Goal: Information Seeking & Learning: Learn about a topic

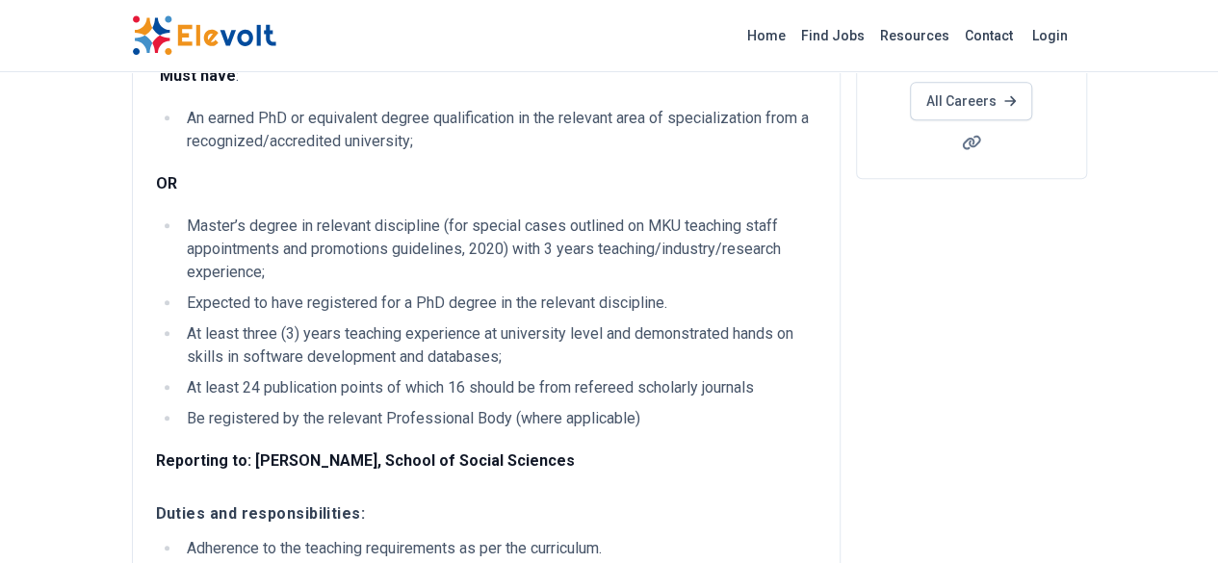
scroll to position [479, 0]
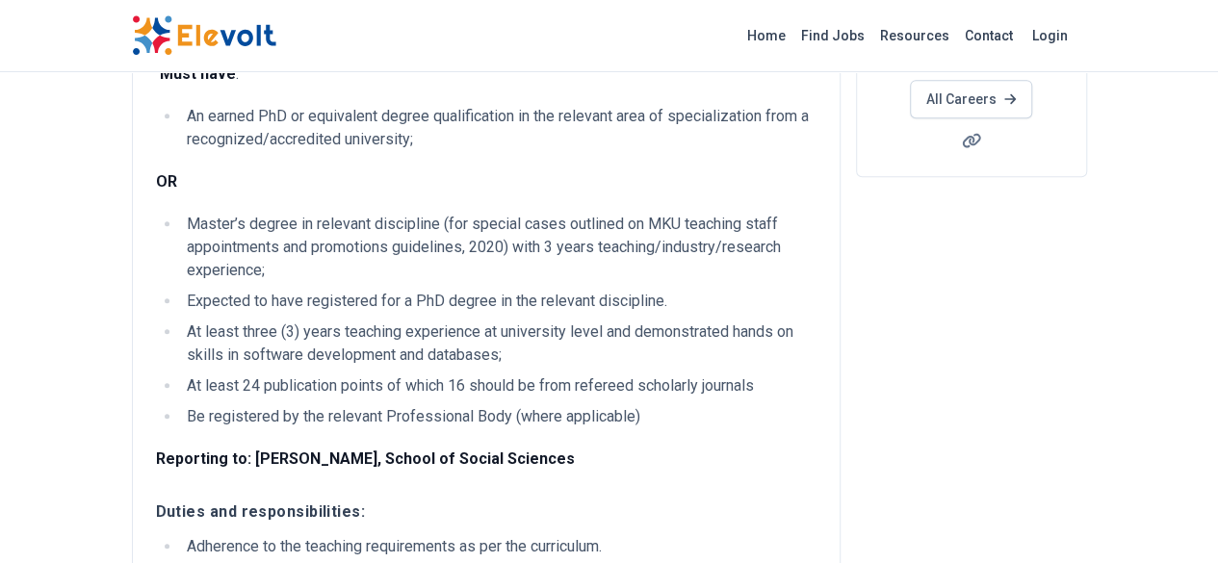
click at [660, 374] on li "At least 24 publication points of which 16 should be from refereed scholarly jo…" at bounding box center [498, 385] width 635 height 23
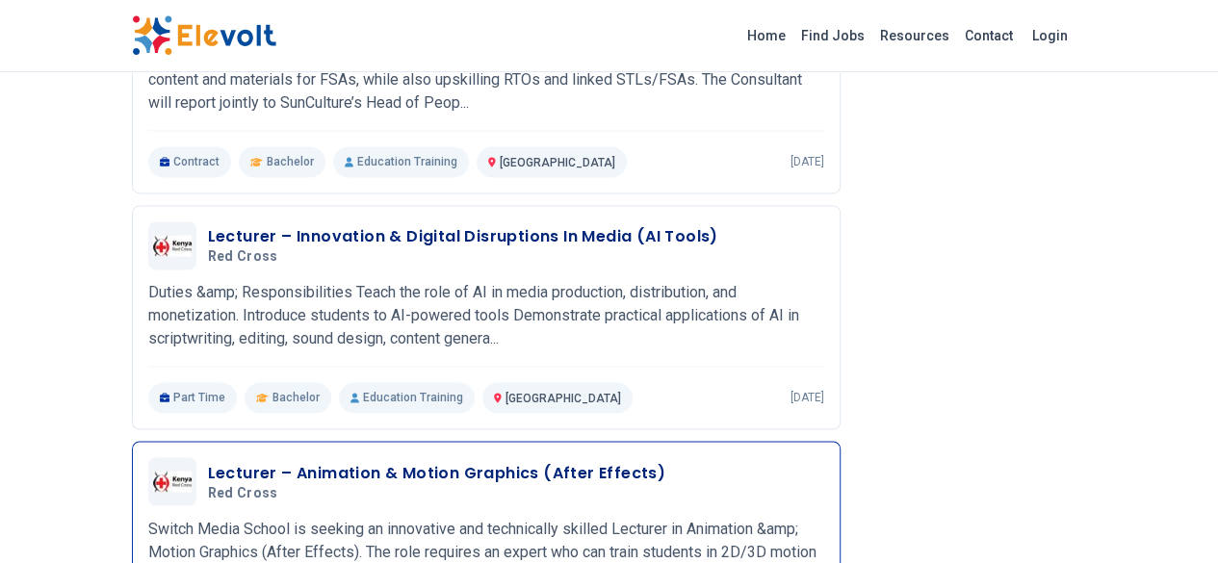
scroll to position [1394, 0]
drag, startPoint x: 19, startPoint y: 405, endPoint x: 177, endPoint y: 423, distance: 158.8
click at [177, 442] on div "Lecturer – Animation & Motion Graphics (After Effects) Red cross 09/01/2025 10/…" at bounding box center [486, 554] width 708 height 224
copy p "Switch Media School"
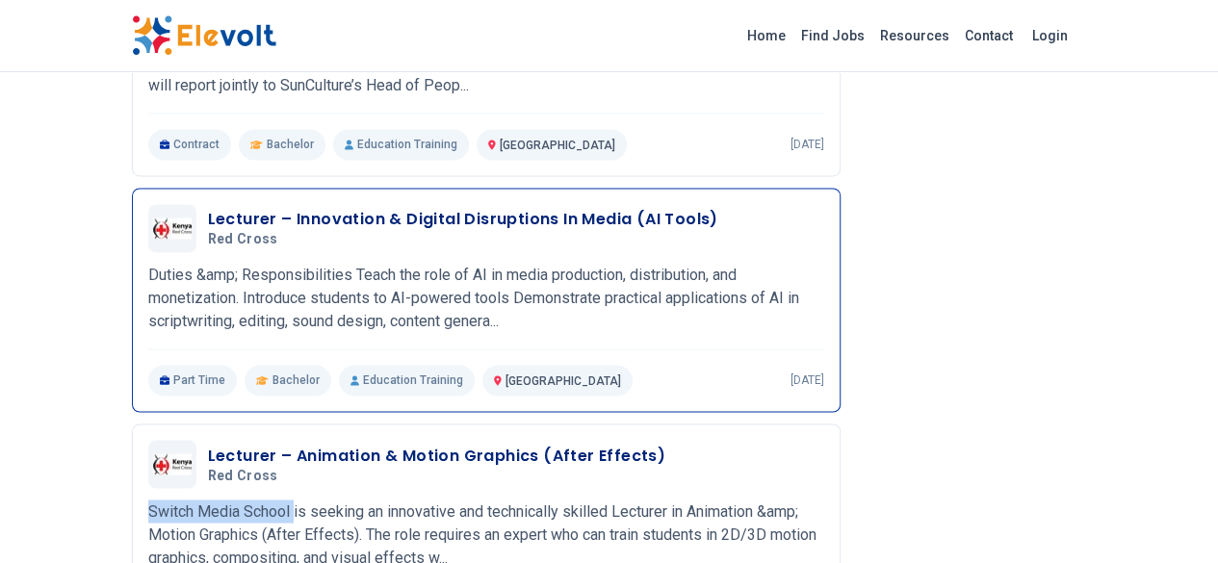
scroll to position [1413, 0]
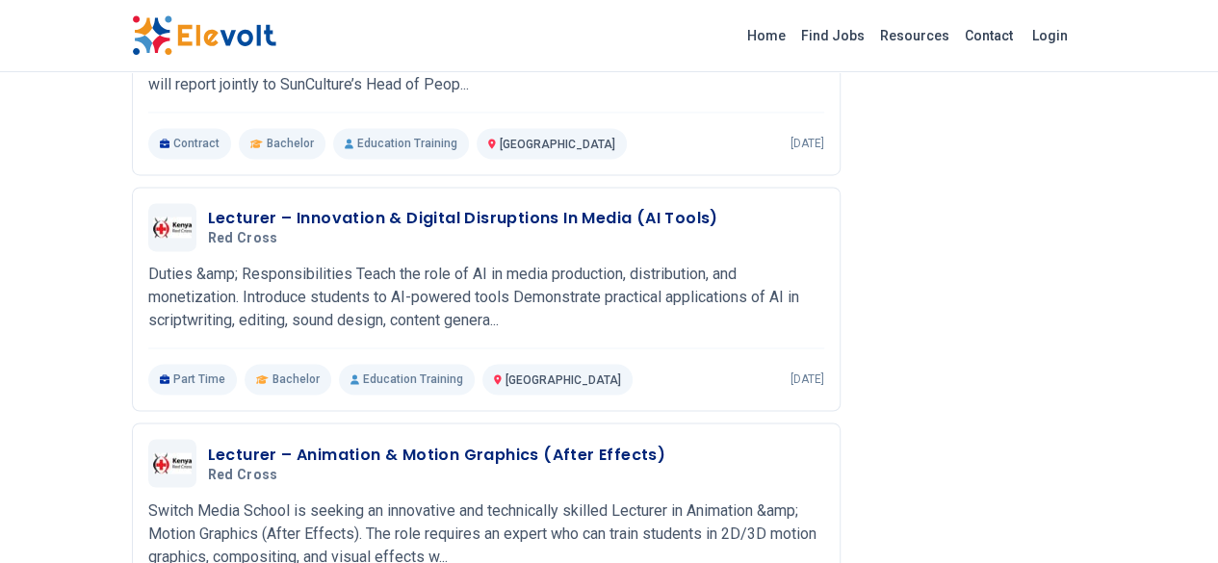
click at [932, 344] on div "Mount Kenya University MKU Mount Kenya University (MKU) is a Chartered Universi…" at bounding box center [967, 121] width 239 height 2618
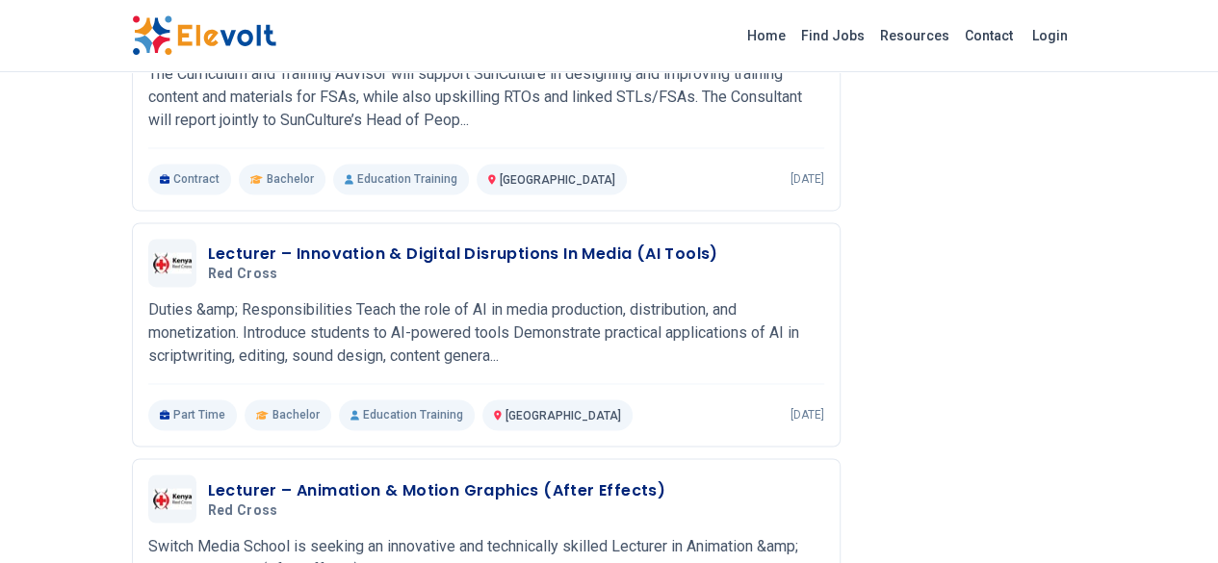
scroll to position [1378, 0]
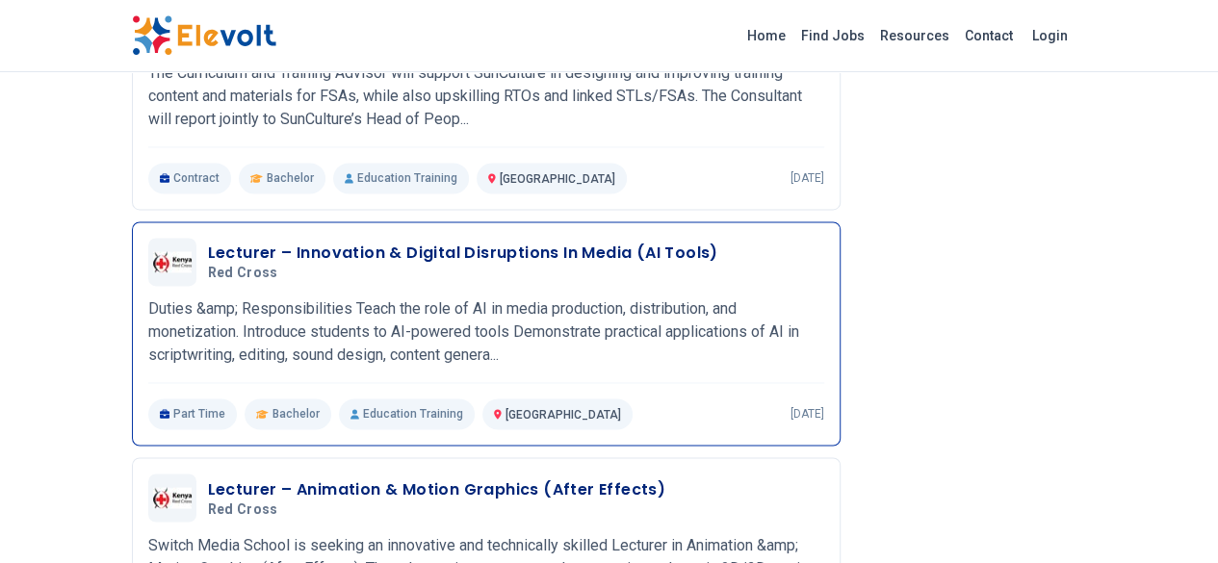
click at [494, 242] on h3 "Lecturer – Innovation & Digital Disruptions In Media (AI Tools)" at bounding box center [463, 253] width 510 height 23
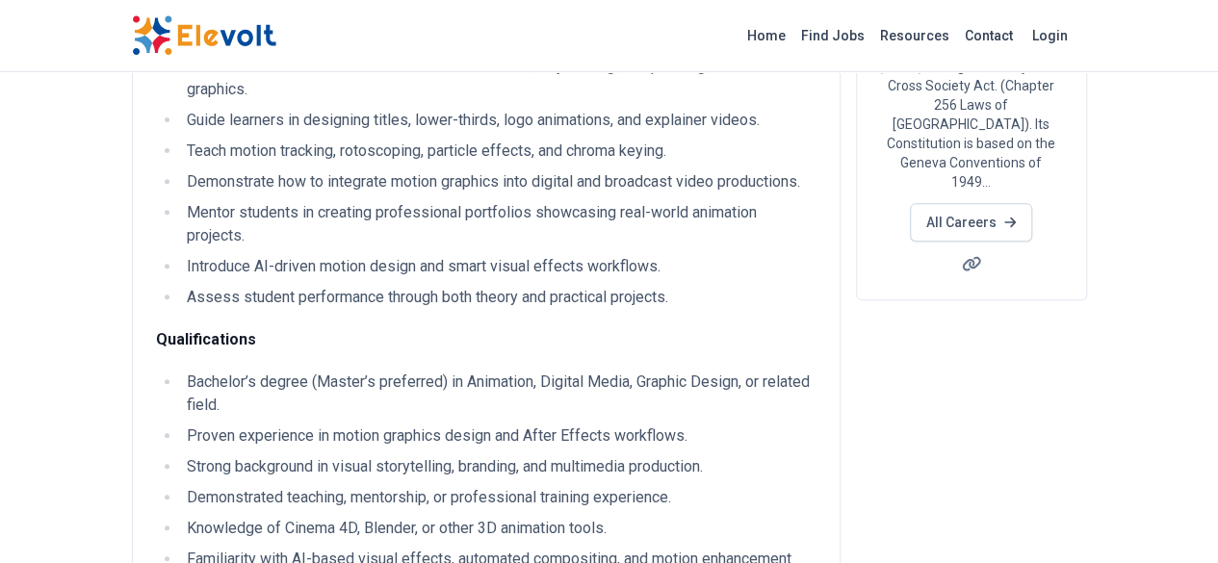
scroll to position [306, 0]
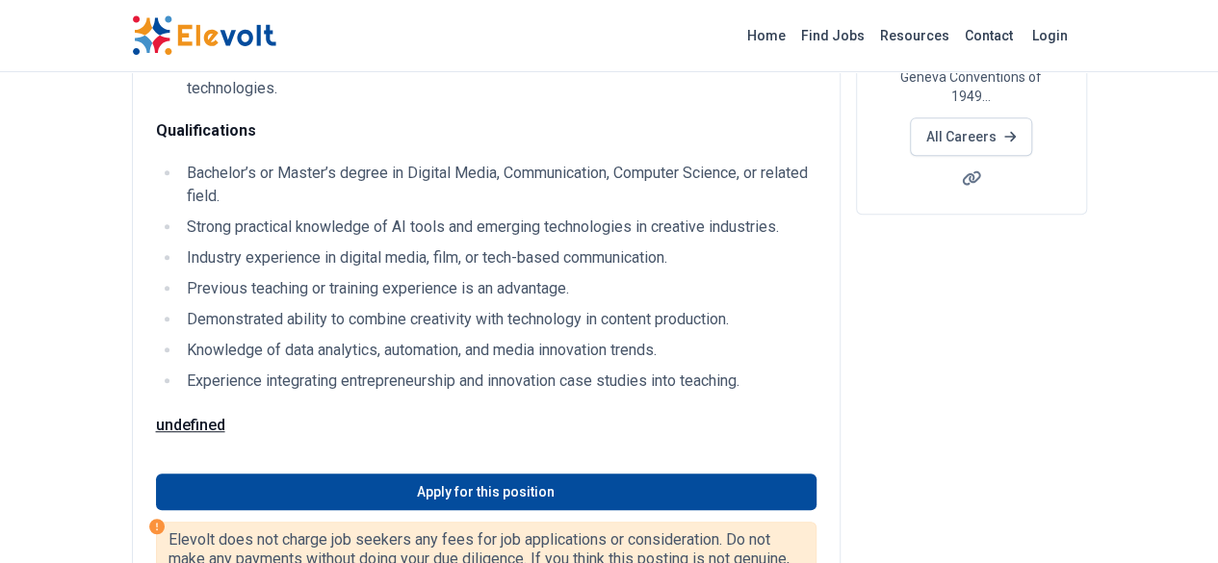
scroll to position [391, 0]
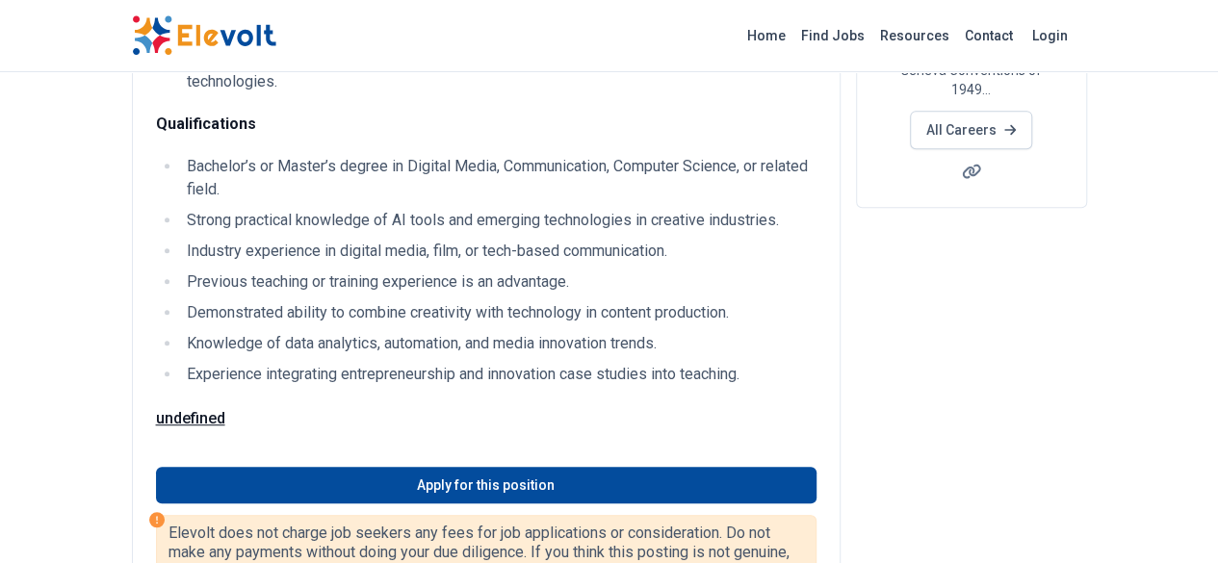
click at [593, 301] on li "Demonstrated ability to combine creativity with technology in content productio…" at bounding box center [498, 312] width 635 height 23
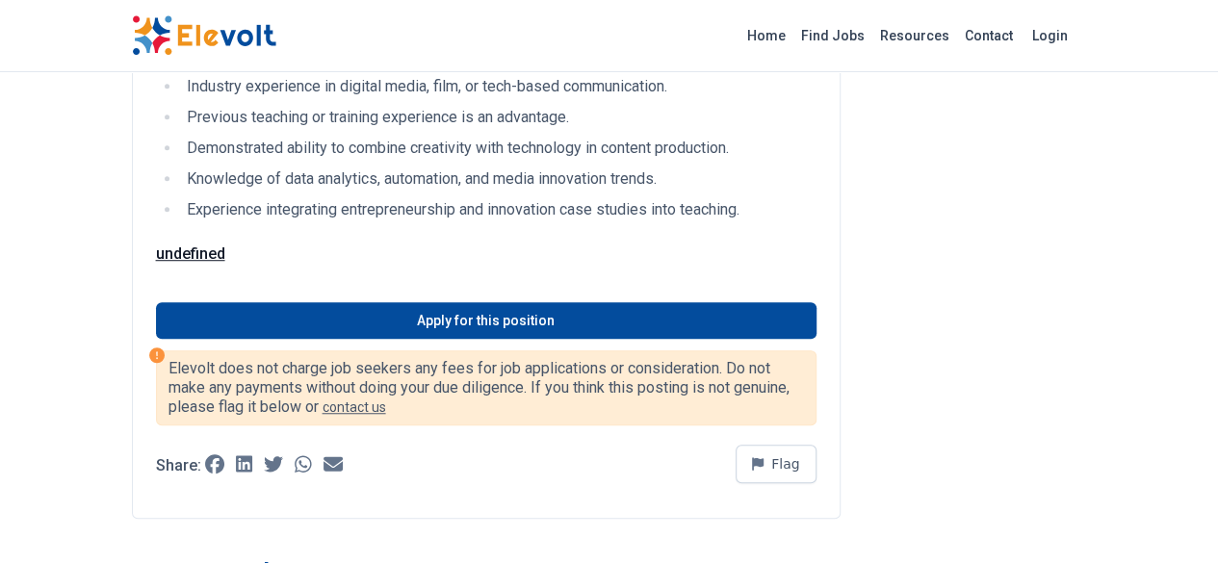
scroll to position [559, 0]
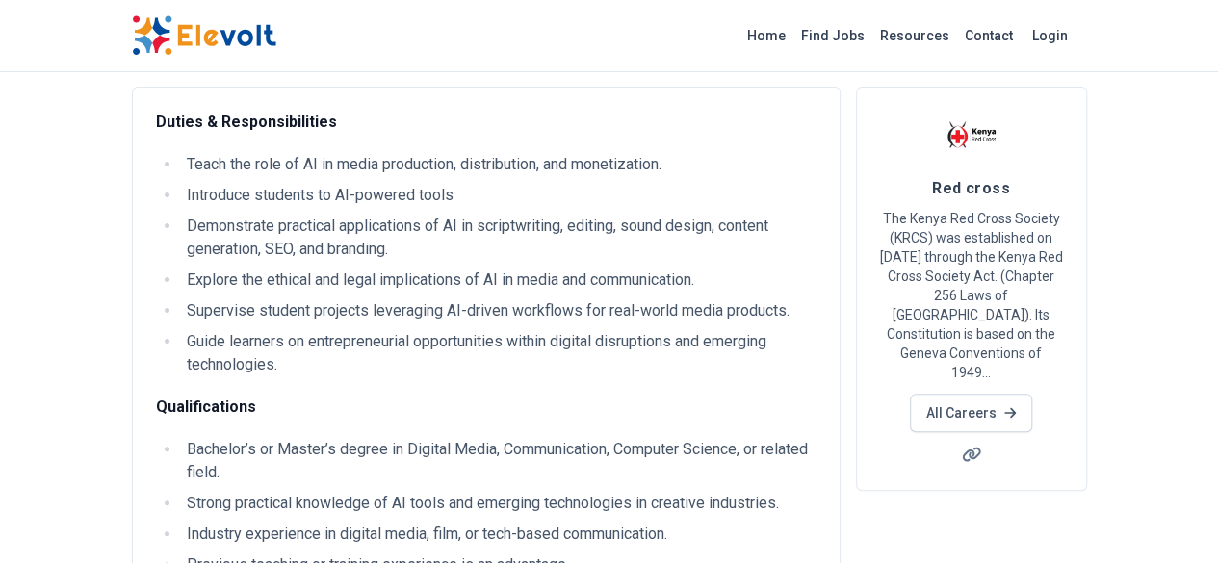
scroll to position [99, 0]
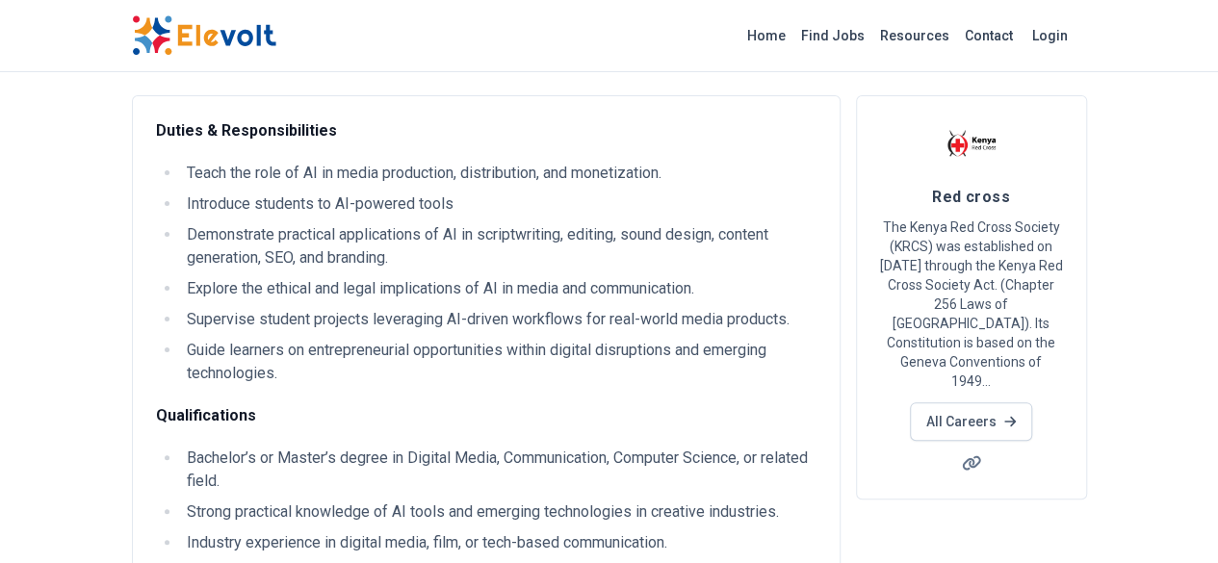
click at [667, 306] on ul "Teach the role of AI in media production, distribution, and monetization. Intro…" at bounding box center [486, 273] width 660 height 223
click at [667, 319] on li "Supervise student projects leveraging AI-driven workflows for real-world media …" at bounding box center [498, 319] width 635 height 23
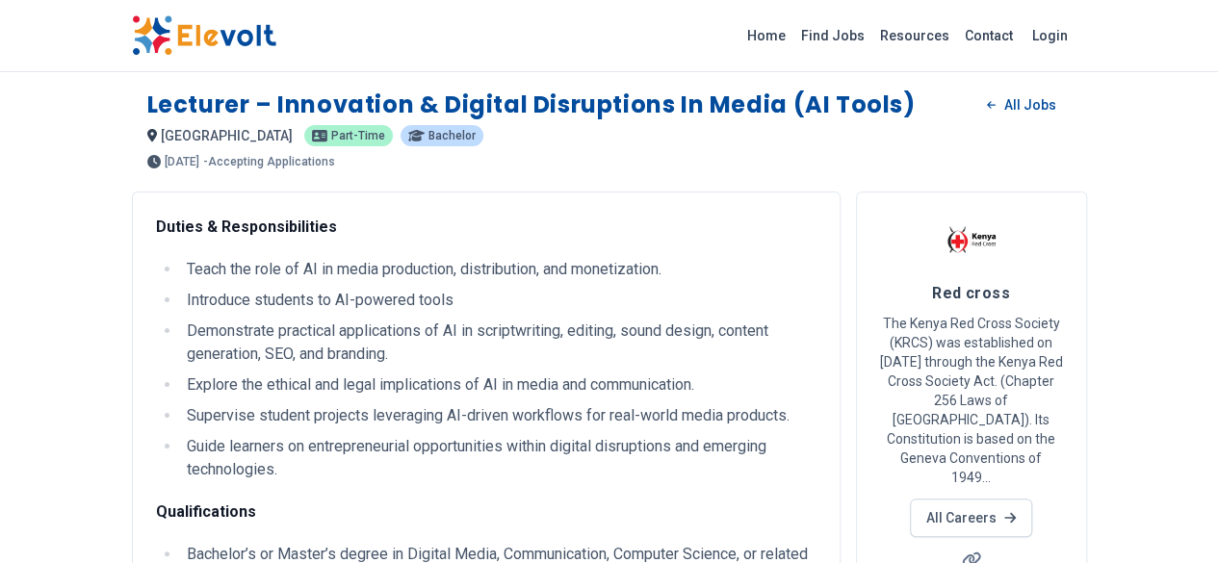
scroll to position [0, 0]
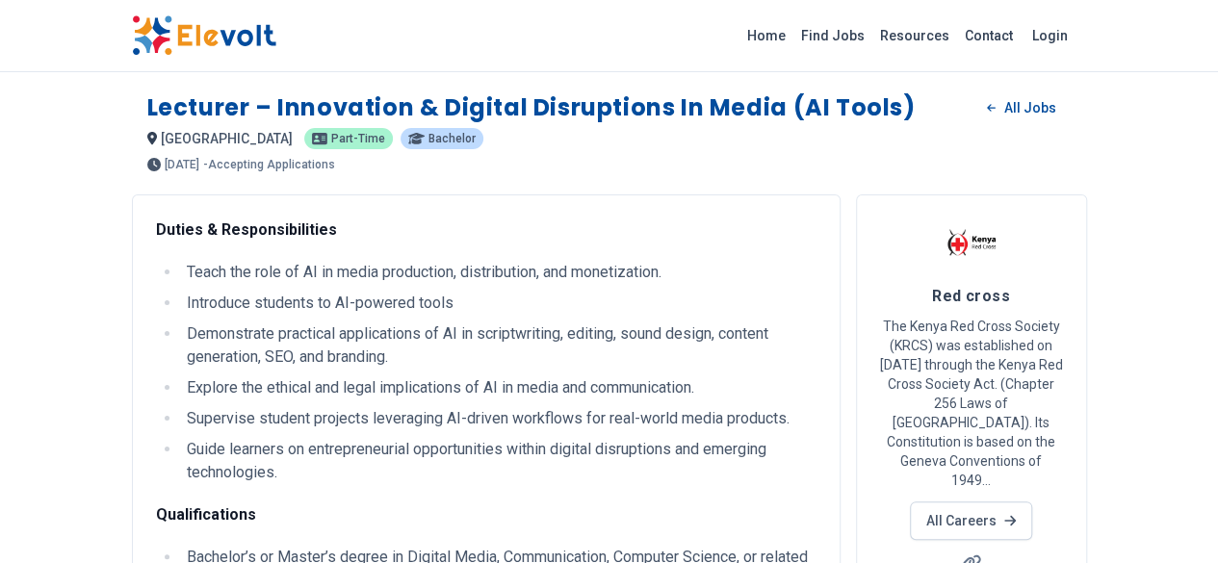
click at [616, 417] on li "Supervise student projects leveraging AI-driven workflows for real-world media …" at bounding box center [498, 418] width 635 height 23
click at [616, 403] on ul "Teach the role of AI in media production, distribution, and monetization. Intro…" at bounding box center [486, 372] width 660 height 223
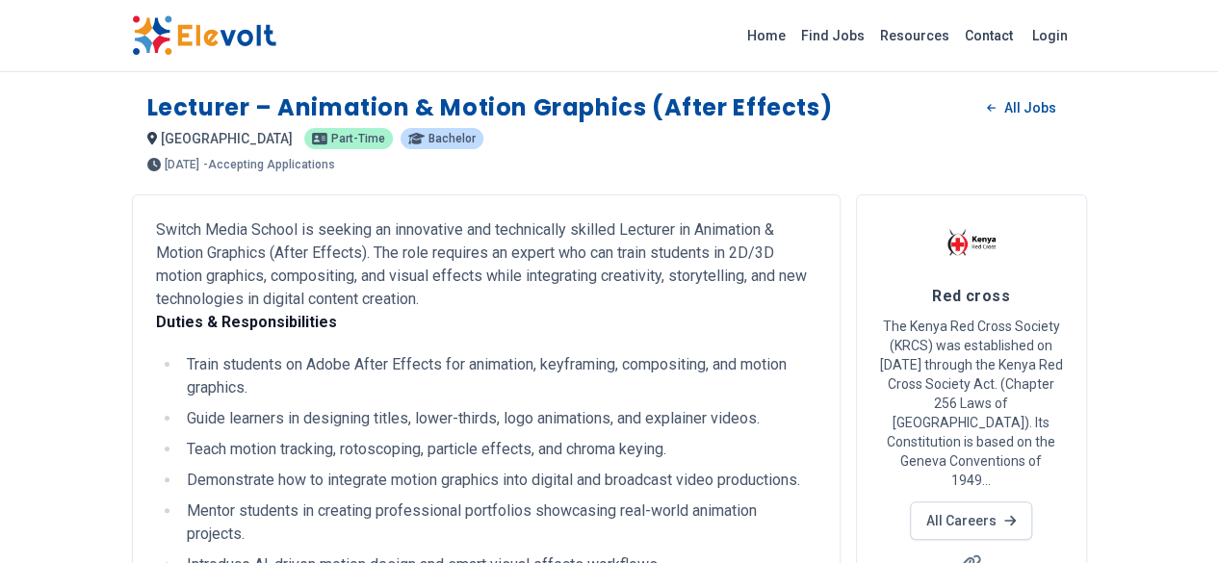
click at [497, 307] on p "Switch Media School is seeking an innovative and technically skilled Lecturer i…" at bounding box center [486, 277] width 660 height 116
